Goal: Task Accomplishment & Management: Manage account settings

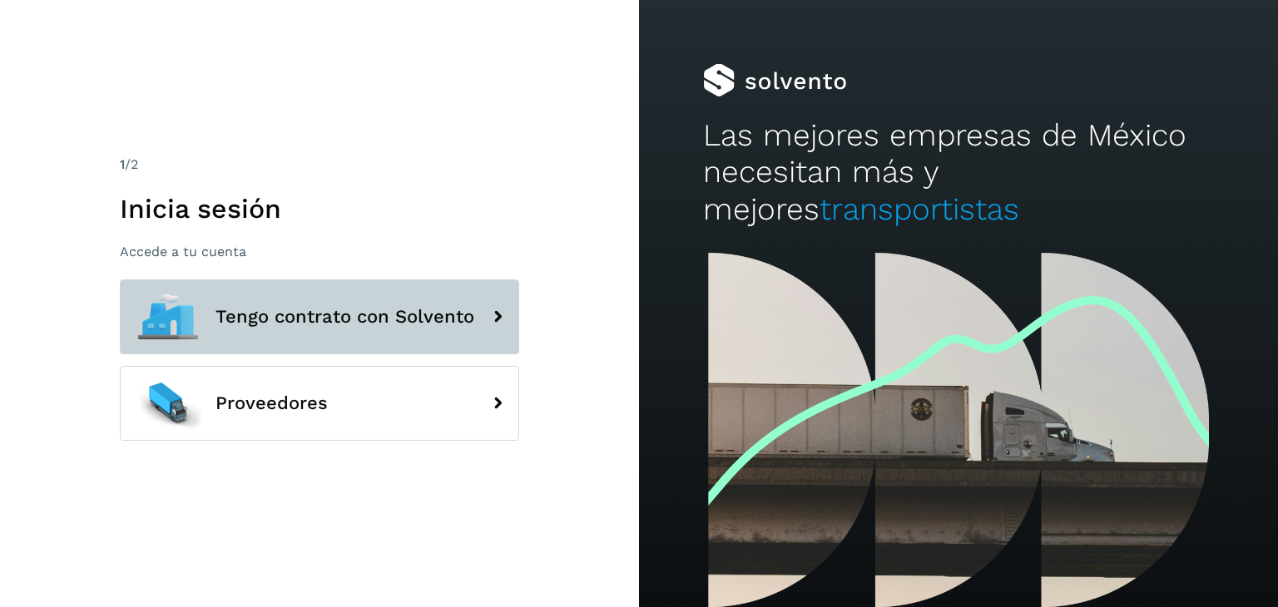
click at [280, 327] on button "Tengo contrato con Solvento" at bounding box center [319, 317] width 399 height 75
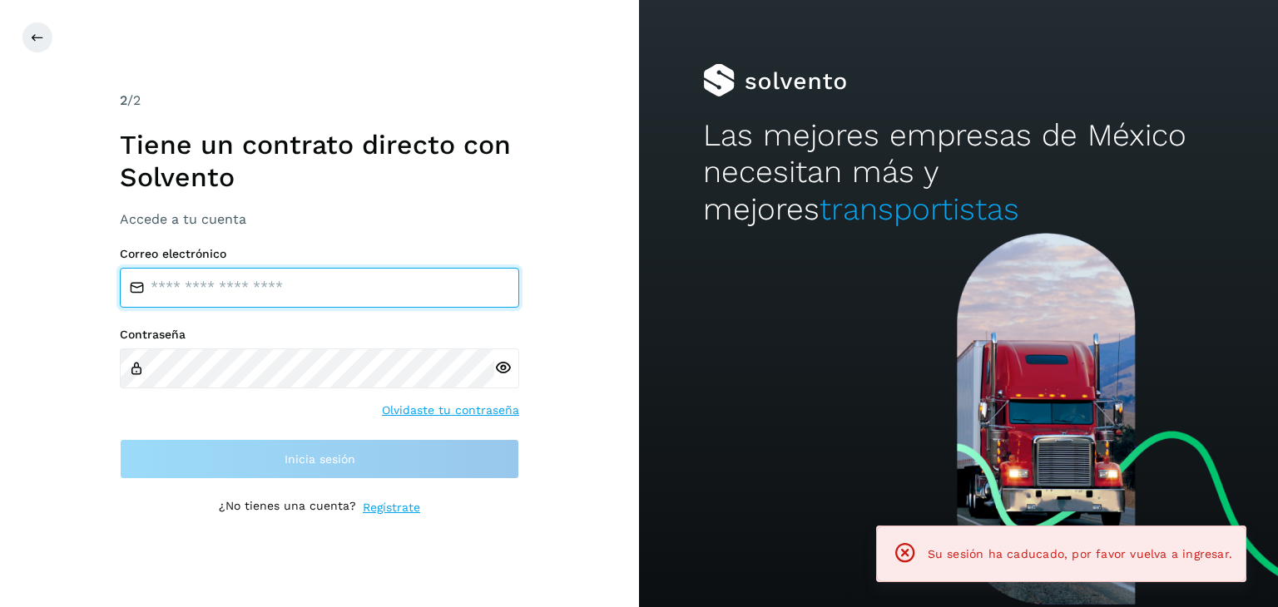
click at [272, 296] on input "email" at bounding box center [319, 288] width 399 height 40
type input "**********"
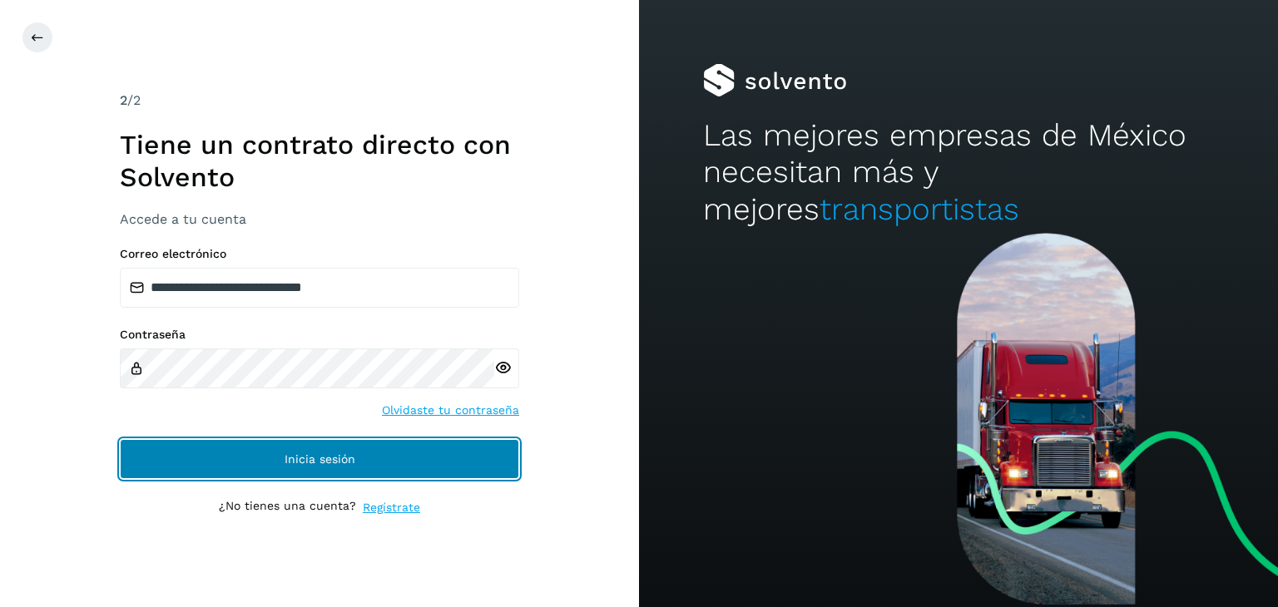
click at [270, 460] on button "Inicia sesión" at bounding box center [319, 459] width 399 height 40
